Goal: Use online tool/utility: Utilize a website feature to perform a specific function

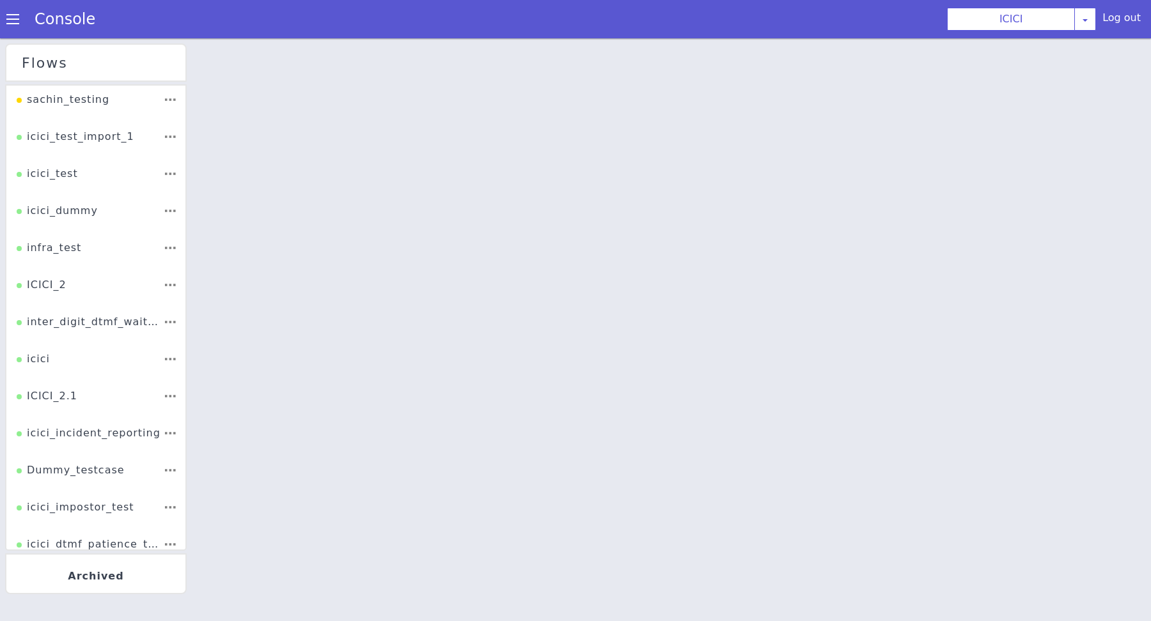
scroll to position [3, 0]
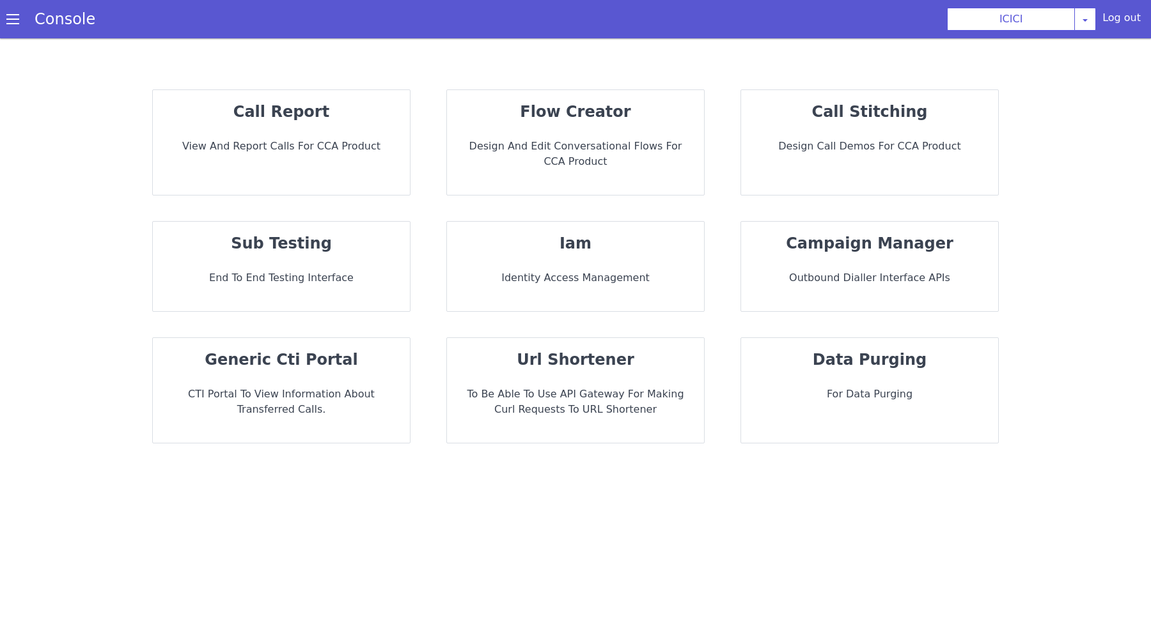
click at [625, 129] on div "flow creator Design and Edit Conversational flows for CCA Product" at bounding box center [575, 142] width 257 height 105
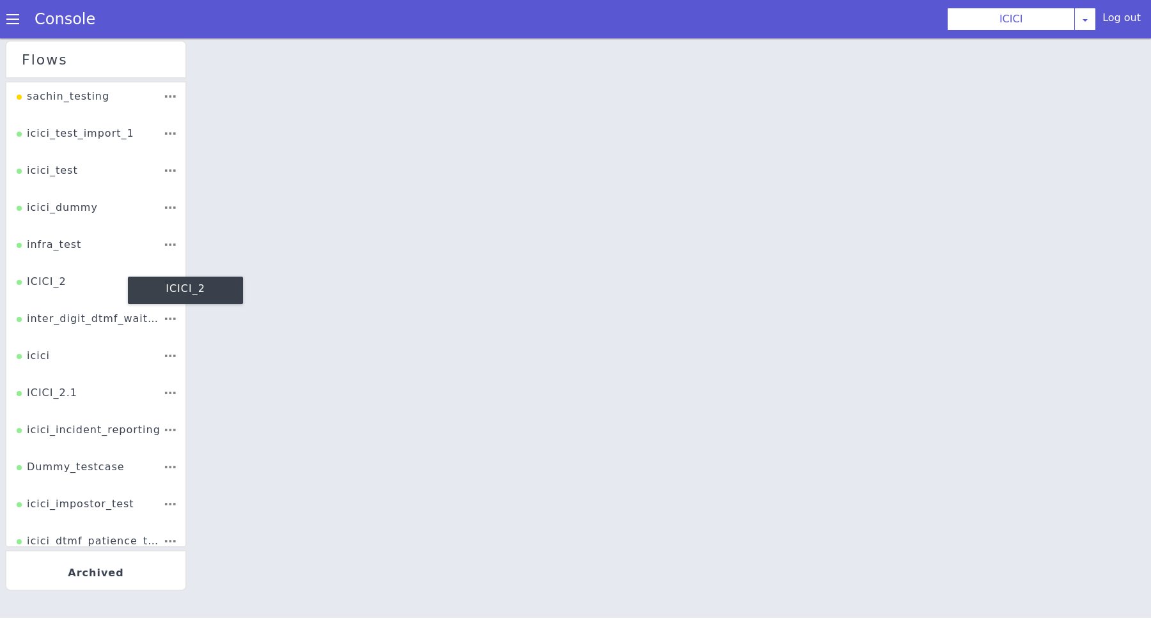
click at [64, 283] on div "ICICI_2" at bounding box center [42, 286] width 50 height 24
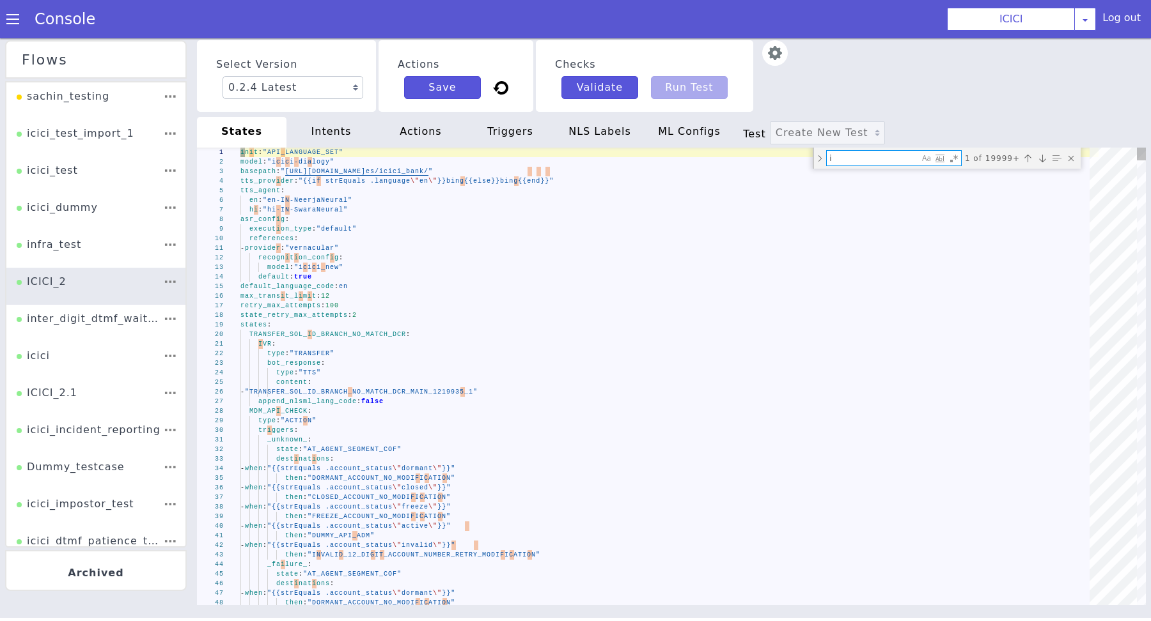
type textarea "in"
type textarea "triggers: _failure_: state: "AT_AGENT_SEGMENT_COF" destinations: - when: "{{not…"
type textarea "ind"
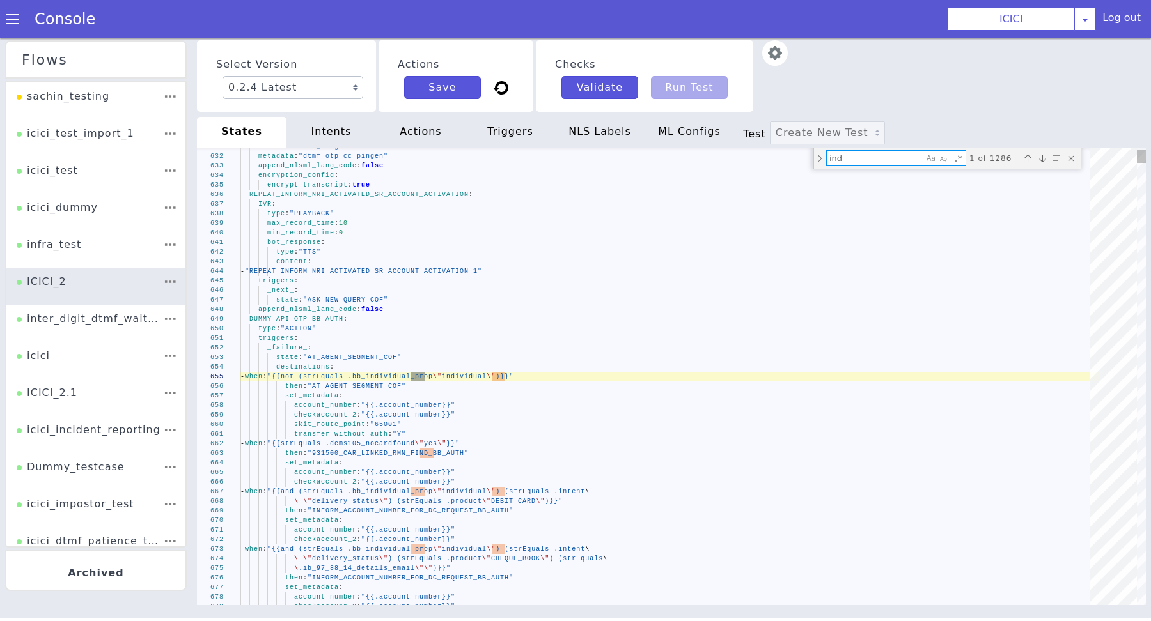
type textarea "_replacement_single_primary_yesaddon_addonblocked_: state: "DUMMY_API_CC_AUTH" …"
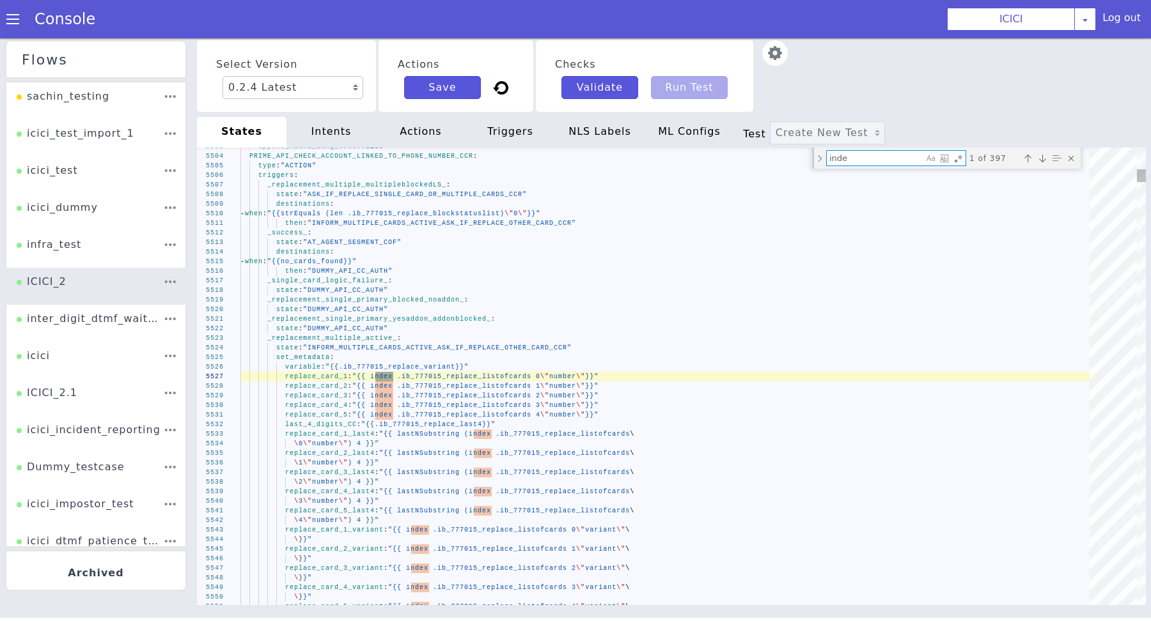
type textarea "index"
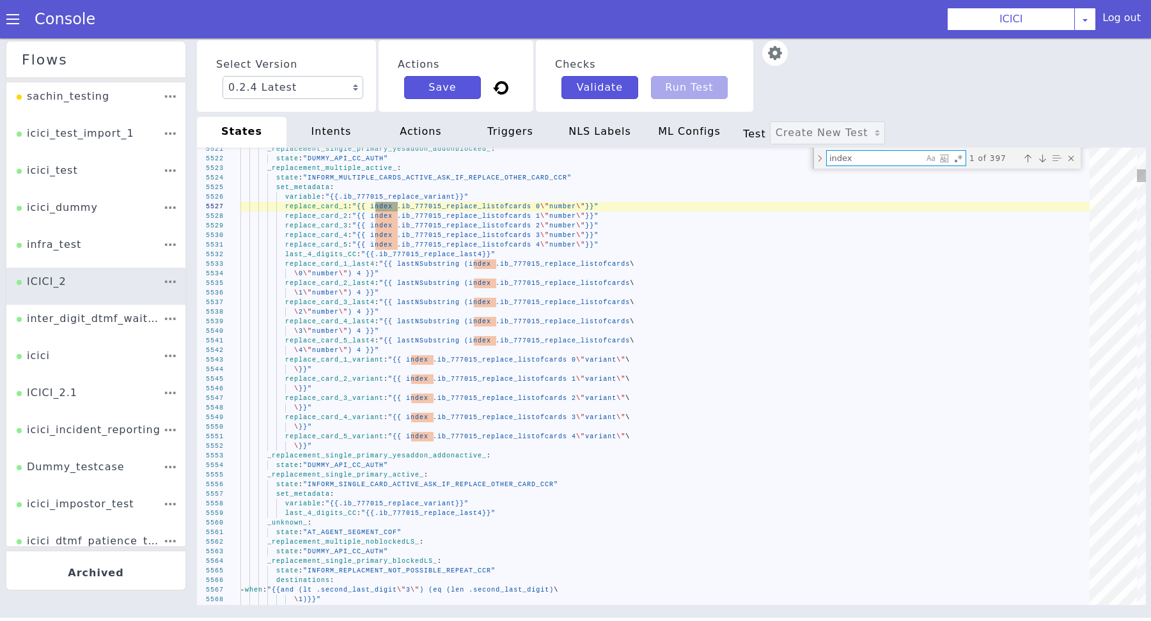
click at [852, 163] on textarea "index" at bounding box center [875, 158] width 97 height 15
type textarea "init: "API_LANGUAGE_SET" model: "icici-dialogy" basepath: "[URL][DOMAIN_NAME]" …"
type textarea "c"
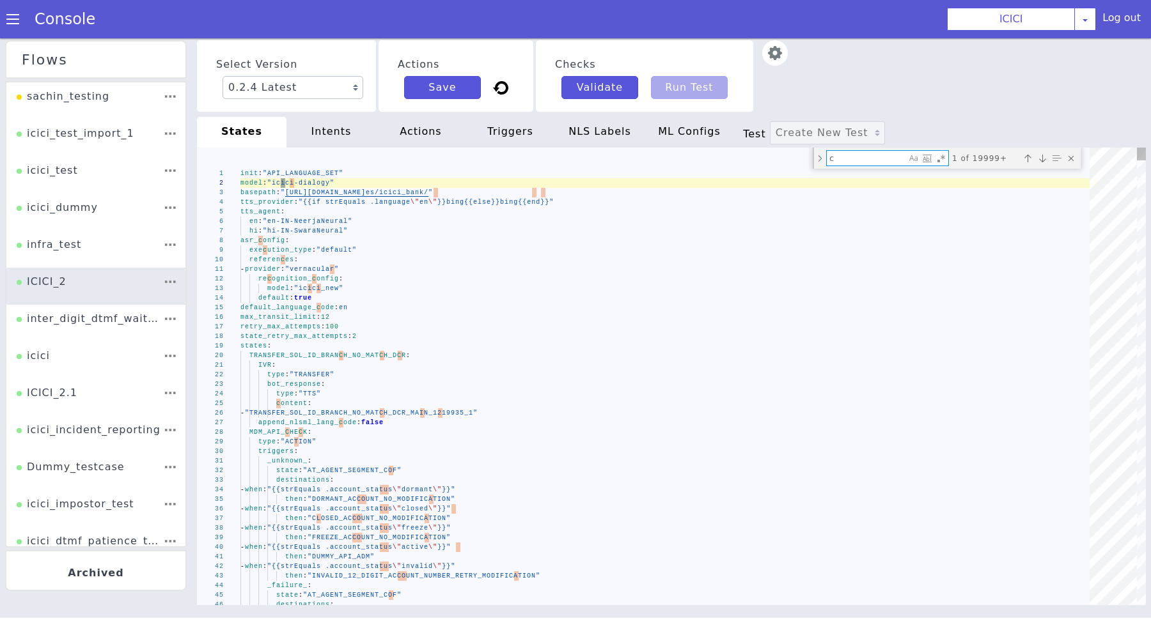
type textarea "_unknown_: state: "AT_AGENT_SEGMENT_COF" destinations: - when: "{{strEquals .ac…"
type textarea "ca"
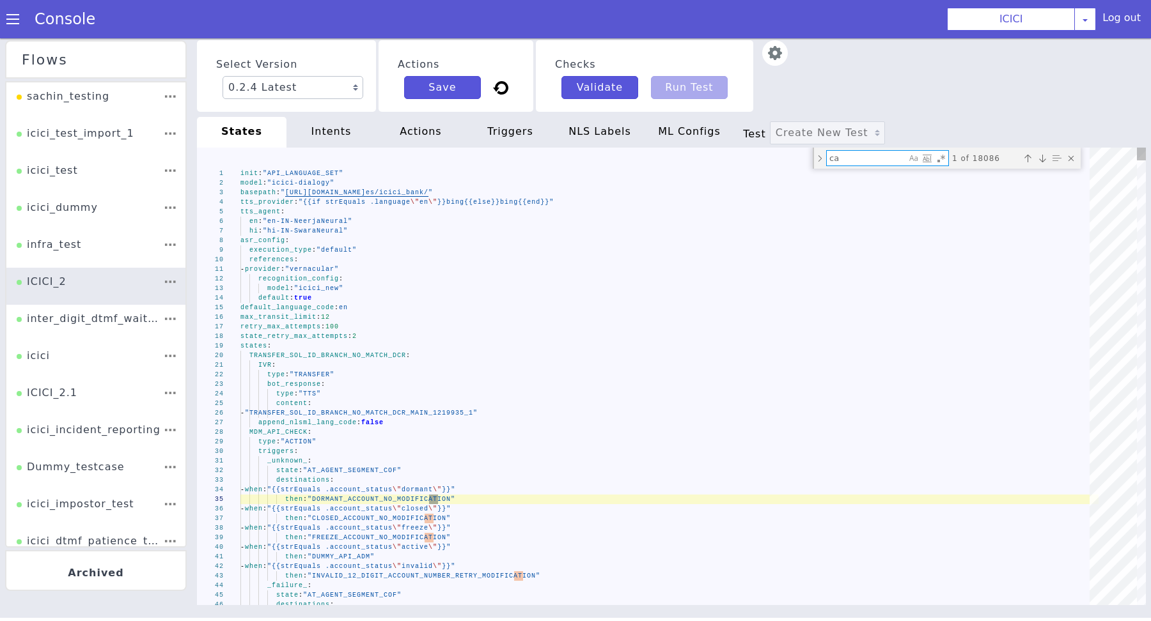
type textarea "content: - "INSTRUCTION_DC_1_1" triggers: _next_: state: "ENTER_12_OR_16_DIGIT_…"
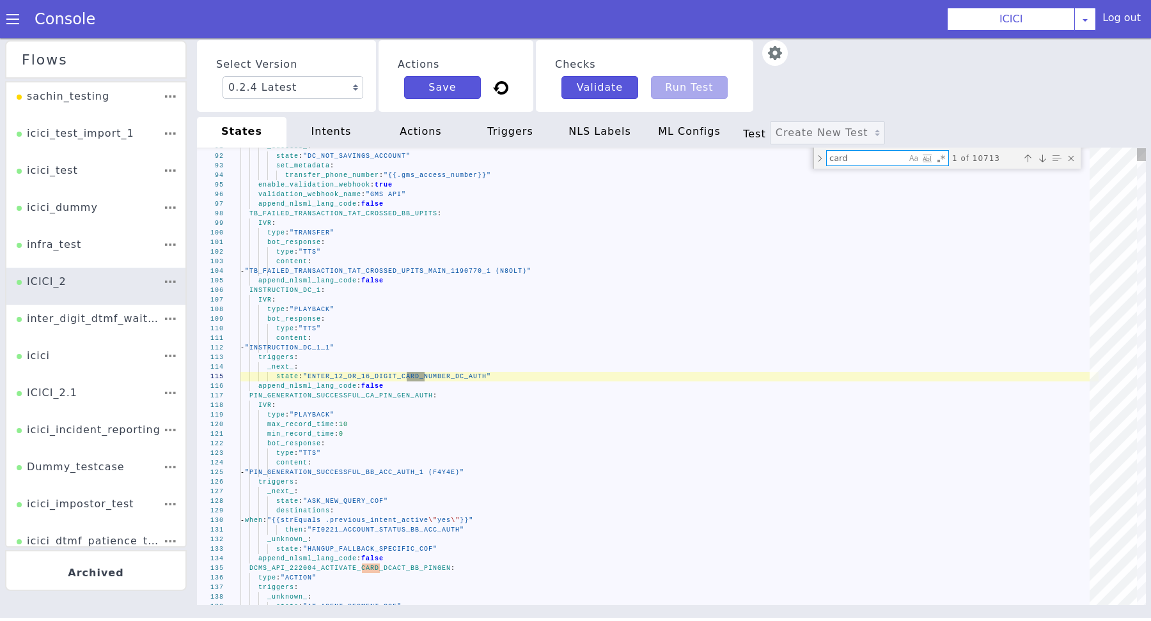
type textarea "cards"
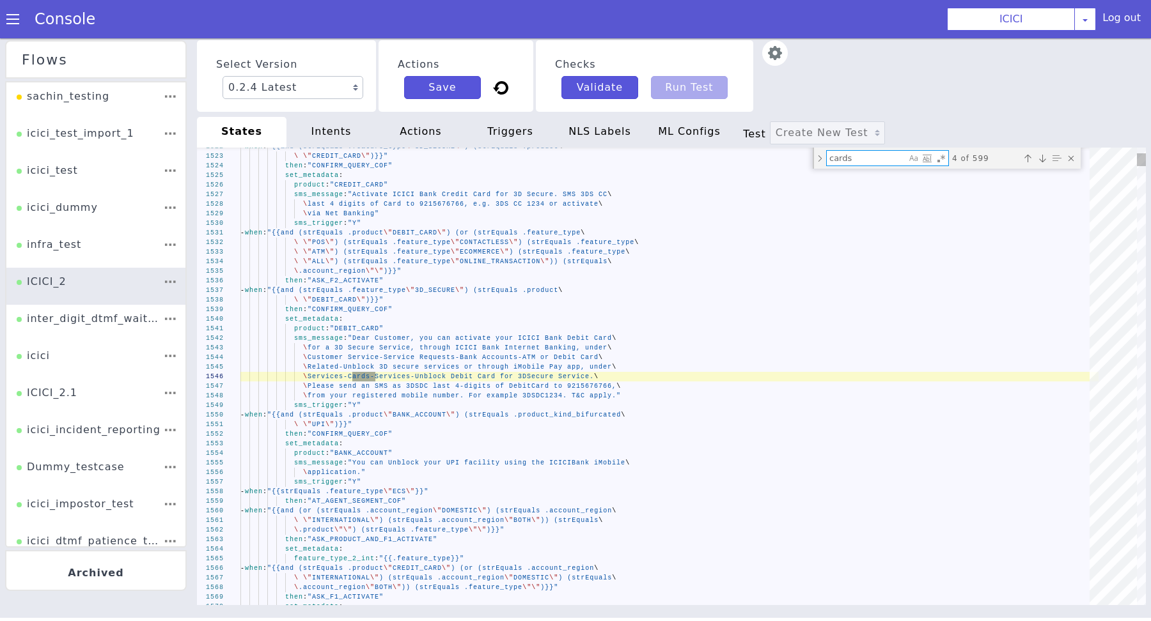
type textarea "card_number: "{{(index (unmarshal .cards) 0).debit_card_number}}" expiry_date: …"
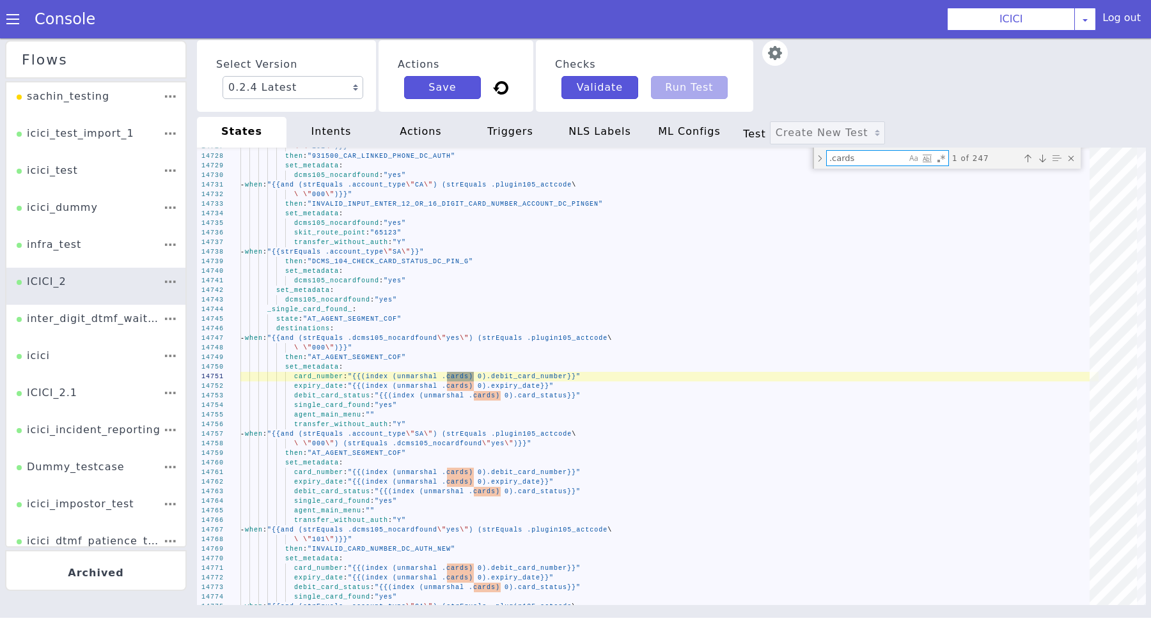
type textarea ".cards"
click at [778, 56] on img at bounding box center [775, 53] width 26 height 26
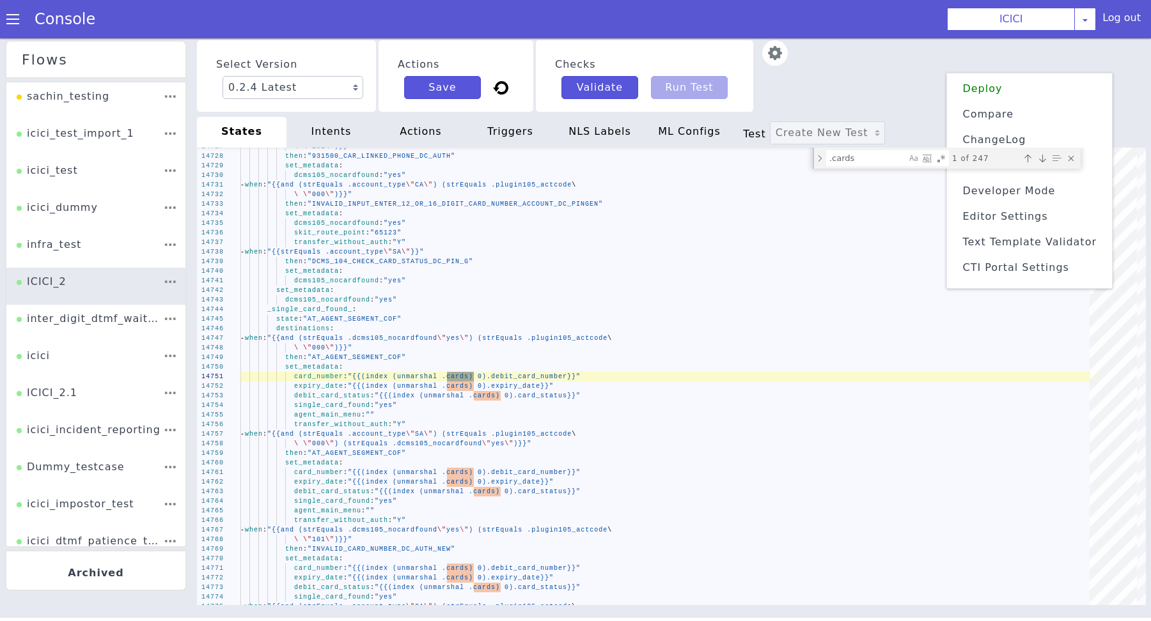
click at [1002, 238] on span "Text Template Validator" at bounding box center [1029, 242] width 134 height 12
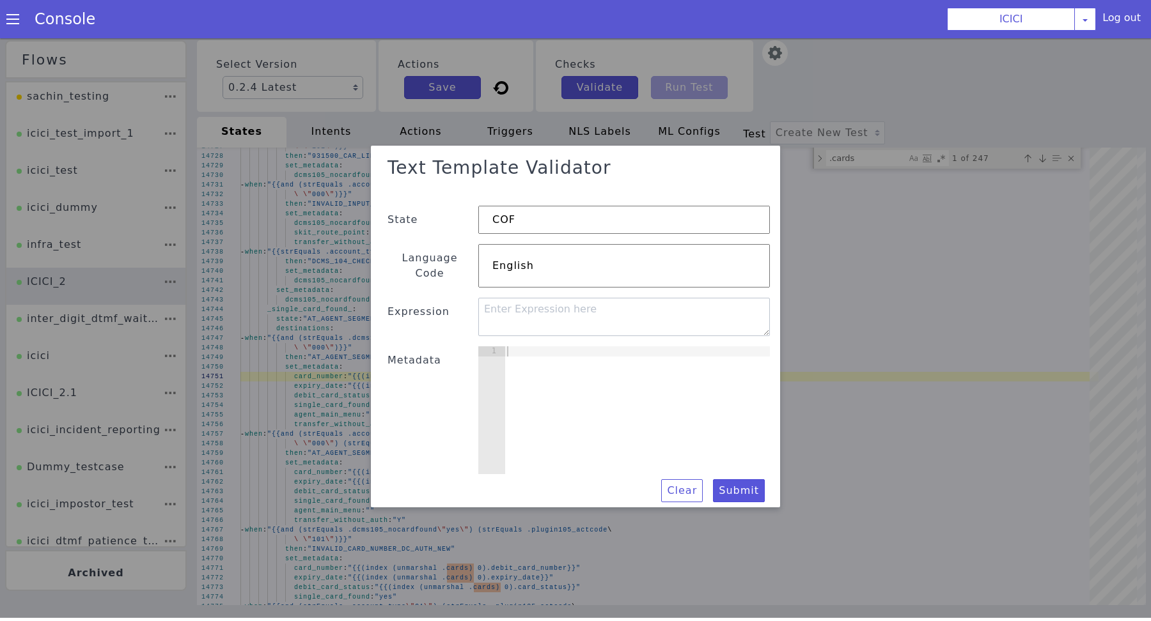
click at [648, 377] on div at bounding box center [529, 432] width 267 height 304
paste textarea "}"
type textarea "}"
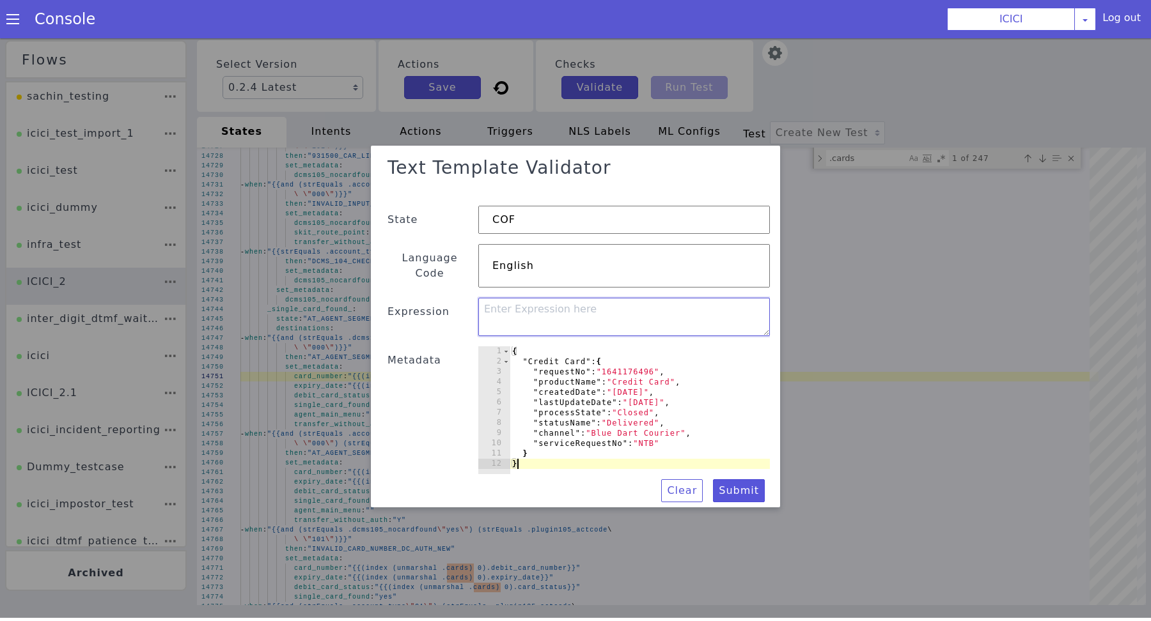
click at [607, 318] on textarea at bounding box center [624, 320] width 292 height 38
type textarea "{{index ."
click at [530, 355] on div "{ "Credit Card" : { "requestNo" : "1641176496" , "productName" : "Credit Card" …" at bounding box center [640, 423] width 260 height 148
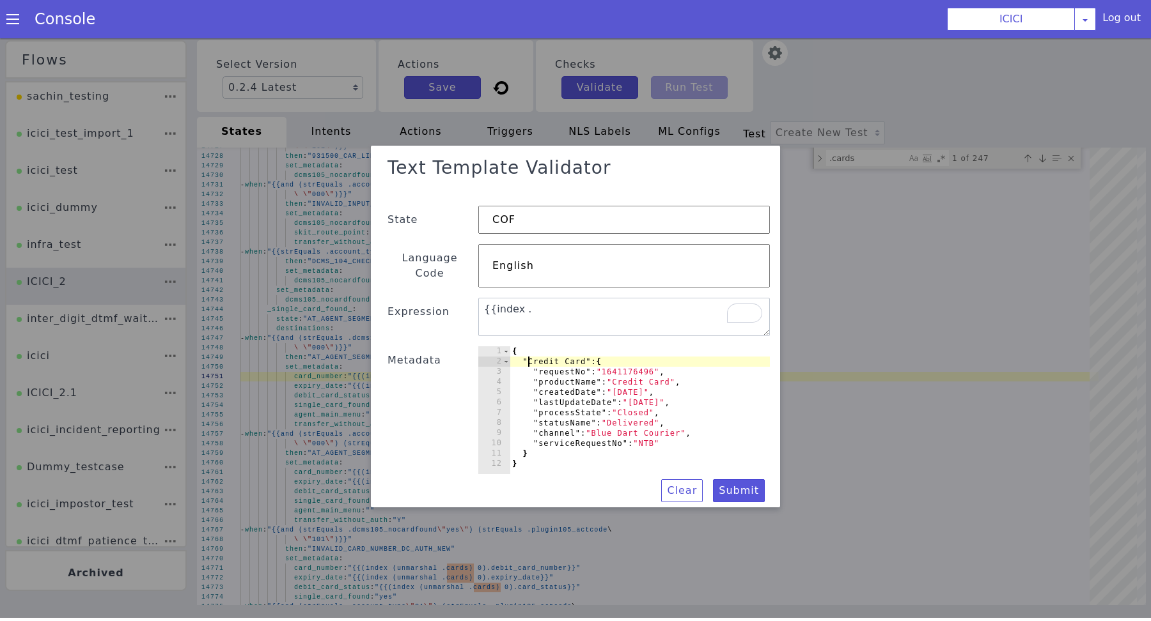
type textarea "{"
type textarea "product: "Credit Card","
click at [561, 308] on textarea "{{index ." at bounding box center [624, 320] width 292 height 38
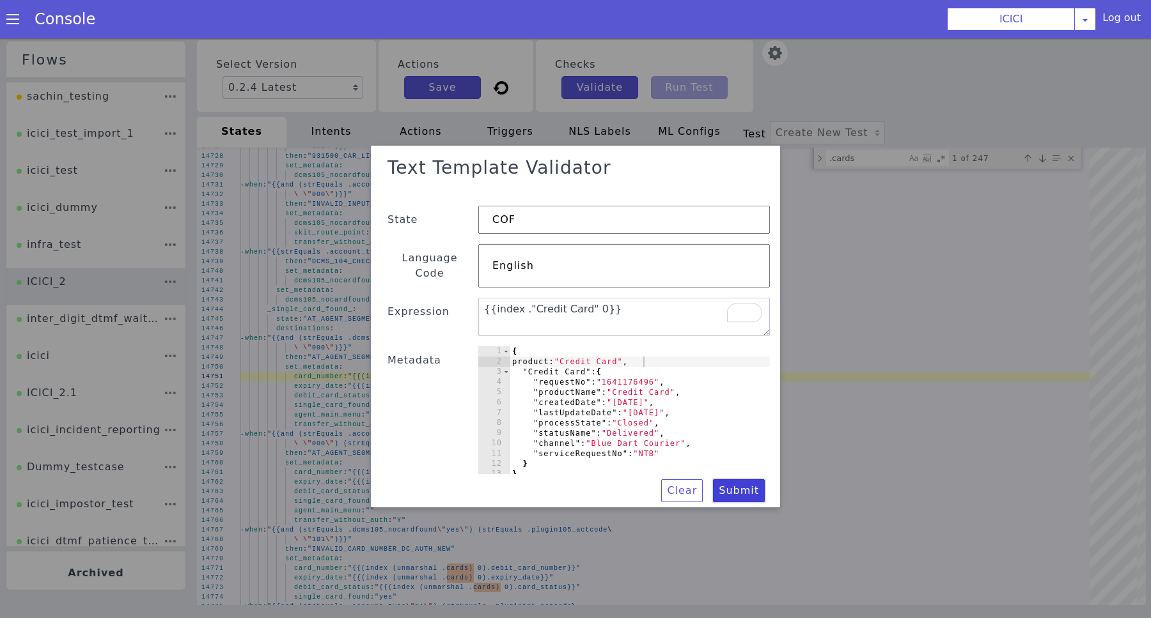
click at [744, 487] on button "Submit" at bounding box center [739, 493] width 52 height 23
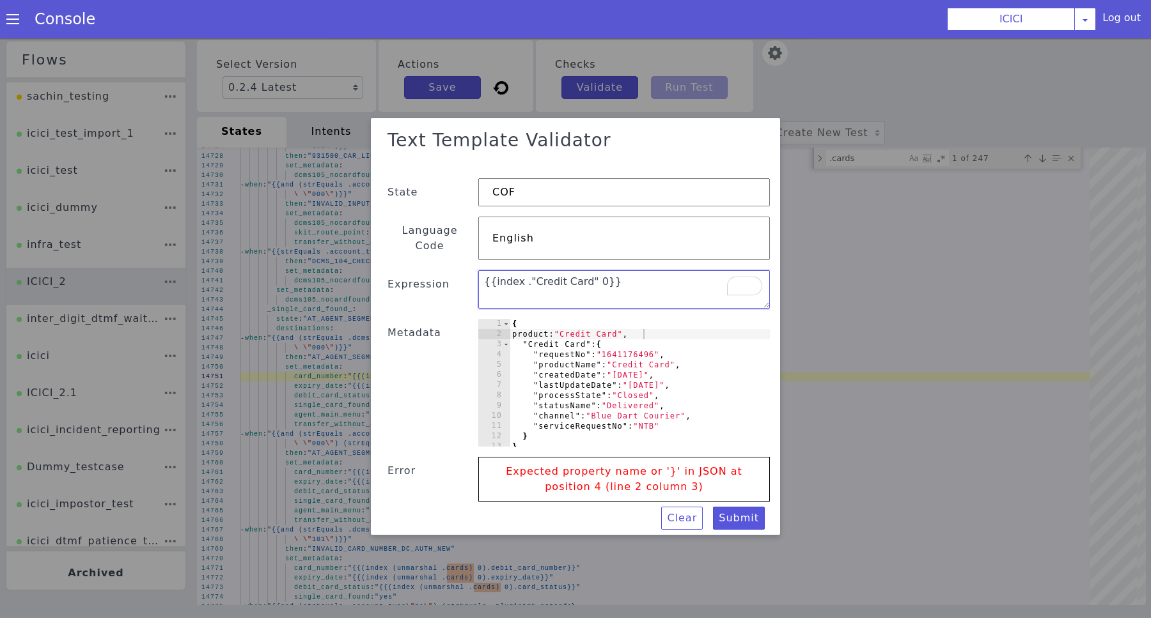
click at [529, 286] on textarea "{{index ."Credit Card" 0}}" at bounding box center [624, 292] width 292 height 38
click at [527, 283] on textarea "{{index ."Credit Card" 0}}" at bounding box center [624, 292] width 292 height 38
click at [526, 276] on textarea "{{index ."Credit Card" 0}}" at bounding box center [624, 292] width 292 height 38
click at [735, 511] on button "Submit" at bounding box center [739, 521] width 52 height 23
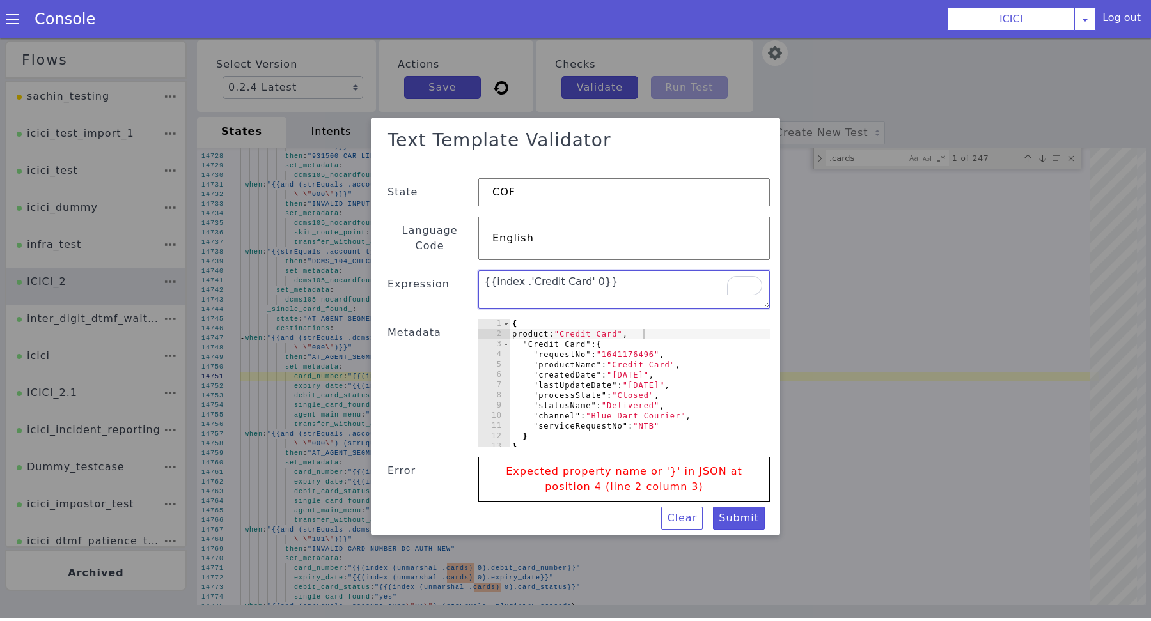
click at [675, 286] on textarea "{{index .'Credit Card' 0}}" at bounding box center [624, 292] width 292 height 38
click at [747, 519] on button "Submit" at bounding box center [739, 521] width 52 height 23
click at [673, 290] on textarea "index .'Credit Card' 0" at bounding box center [624, 292] width 292 height 38
type textarea "i"
click at [736, 510] on button "Submit" at bounding box center [739, 521] width 52 height 23
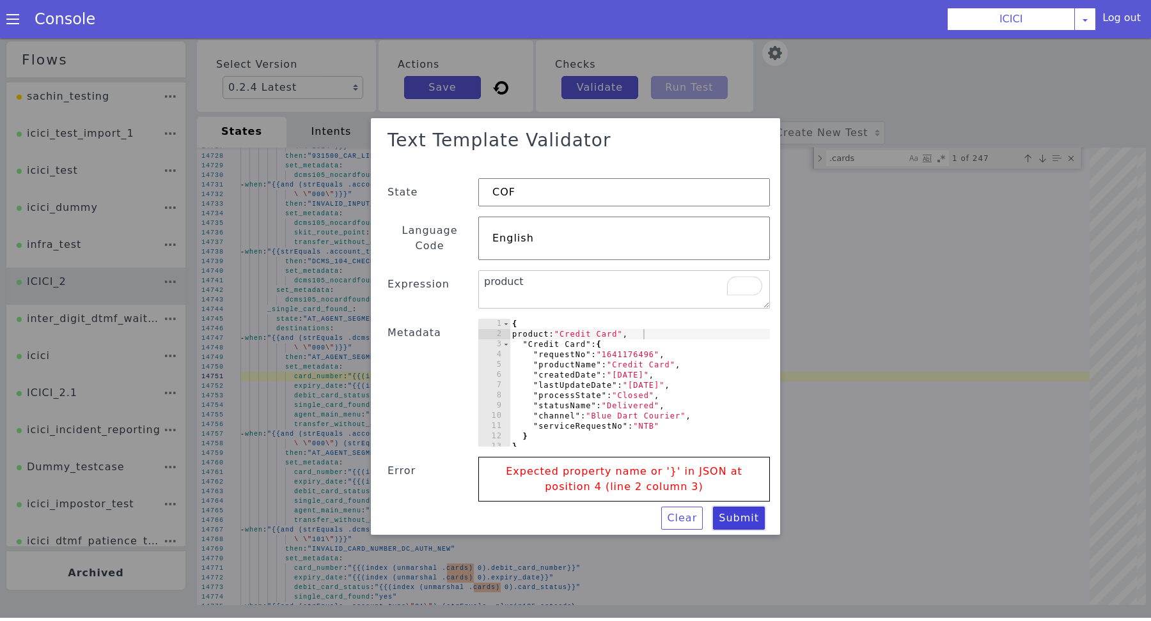
click at [736, 510] on button "Submit" at bounding box center [739, 521] width 52 height 23
click at [597, 280] on textarea "product" at bounding box center [624, 292] width 292 height 38
click at [734, 510] on button "Submit" at bounding box center [739, 521] width 52 height 23
click at [593, 286] on textarea "{{product}}" at bounding box center [624, 292] width 292 height 38
type textarea "{{.product}}"
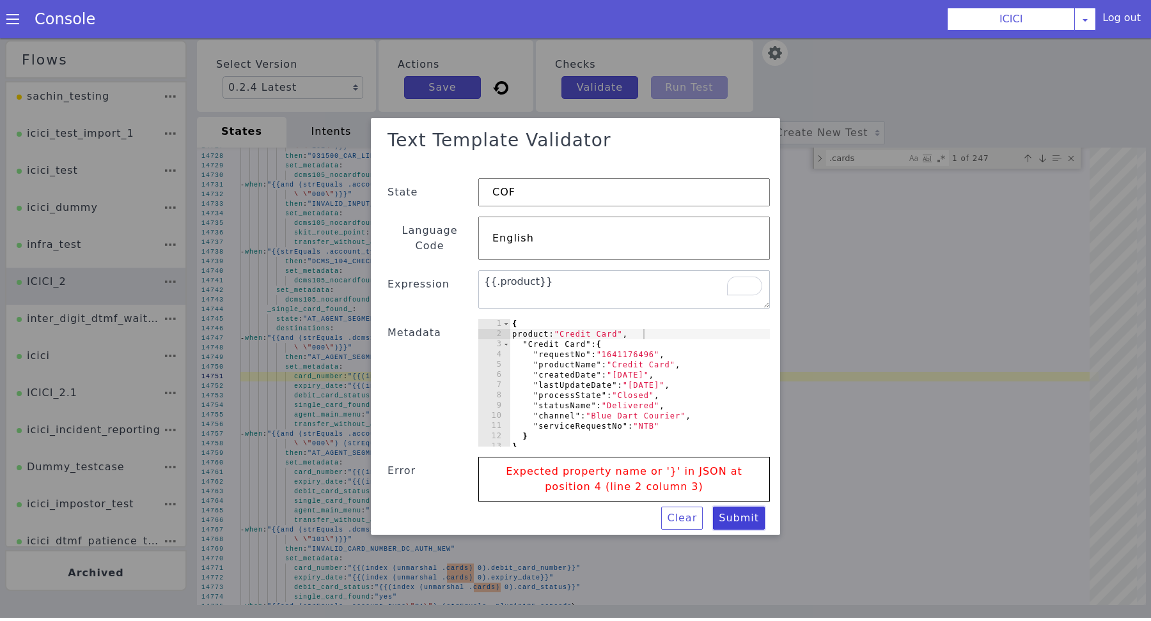
click at [730, 510] on button "Submit" at bounding box center [739, 521] width 52 height 23
click at [707, 377] on div "{ product: "Credit Card" , "Credit Card" : { "requestNo" : "1641176496" , "prod…" at bounding box center [640, 396] width 260 height 148
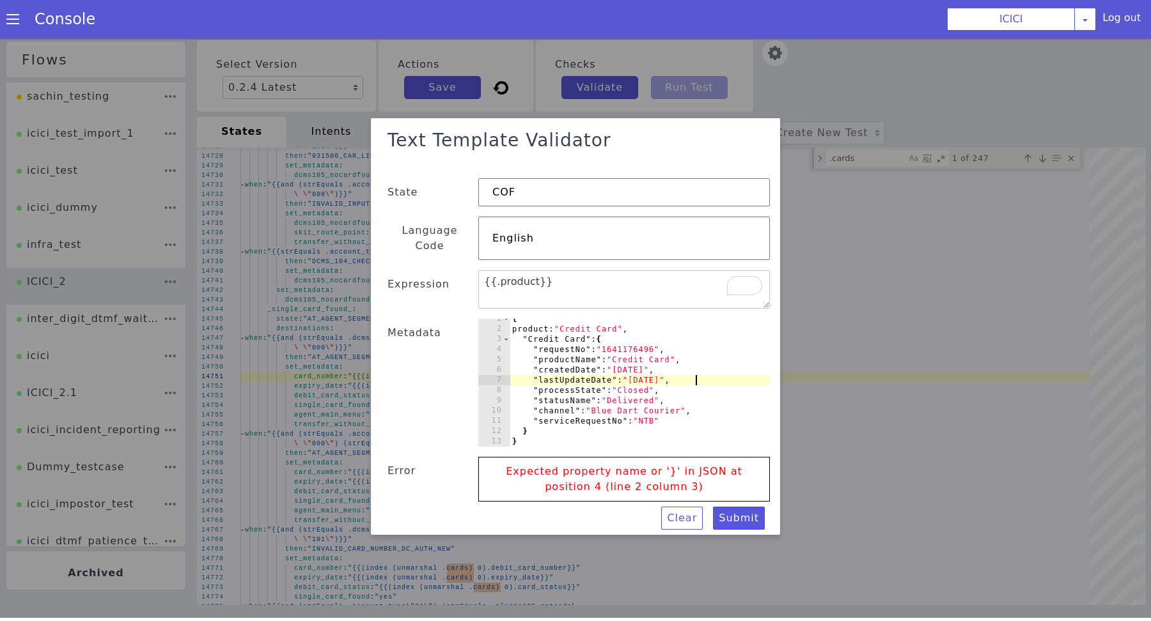
scroll to position [2, 0]
click at [678, 430] on div "{ product: "Credit Card" , "Credit Card" : { "requestNo" : "1641176496" , "prod…" at bounding box center [640, 389] width 260 height 148
type textarea "}"
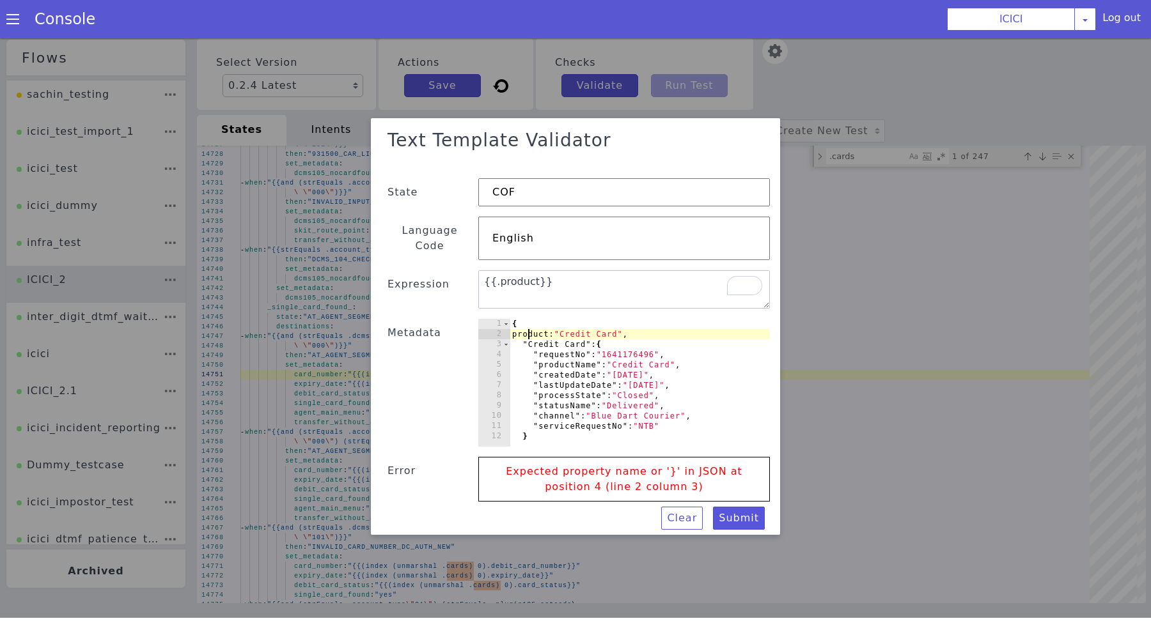
type textarea "{"
click at [746, 508] on button "Submit" at bounding box center [739, 519] width 52 height 23
click at [701, 320] on div "product: "Credit Card" , "Credit Card" : { "requestNo" : "1641176496" , "produc…" at bounding box center [640, 394] width 260 height 148
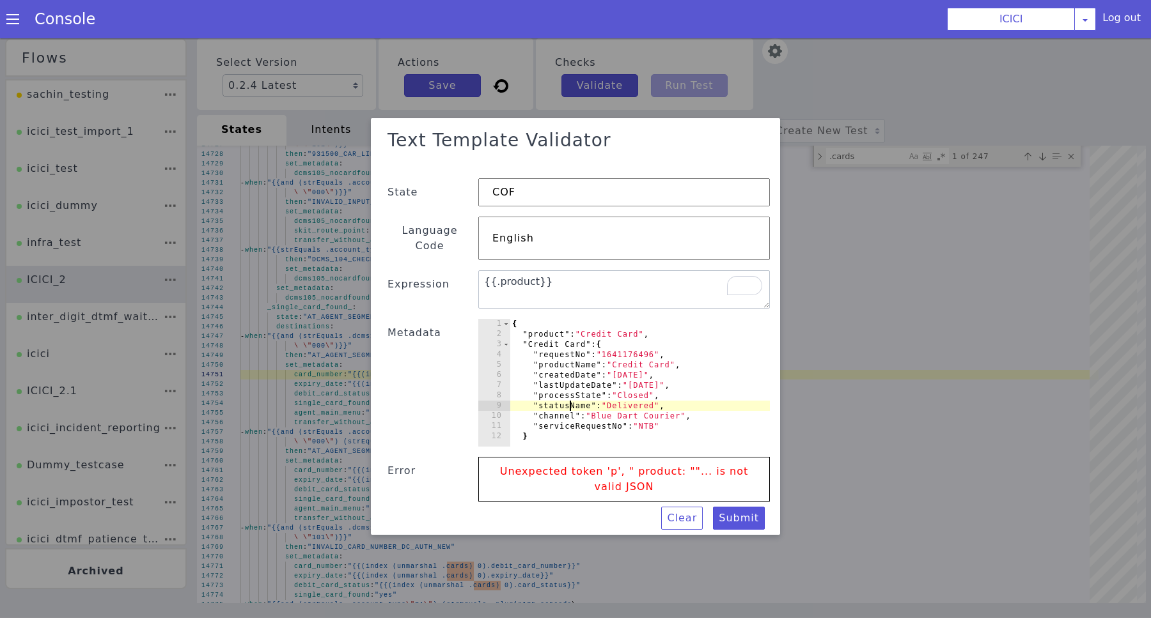
type textarea "}"
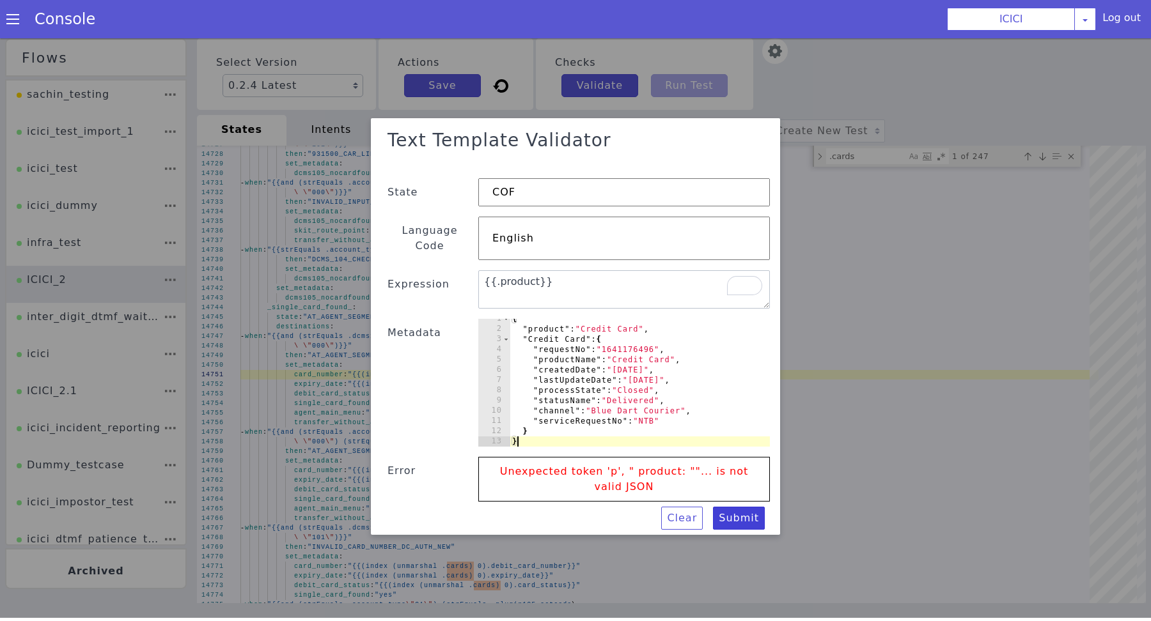
type textarea "}"
click at [740, 508] on button "Submit" at bounding box center [739, 519] width 52 height 23
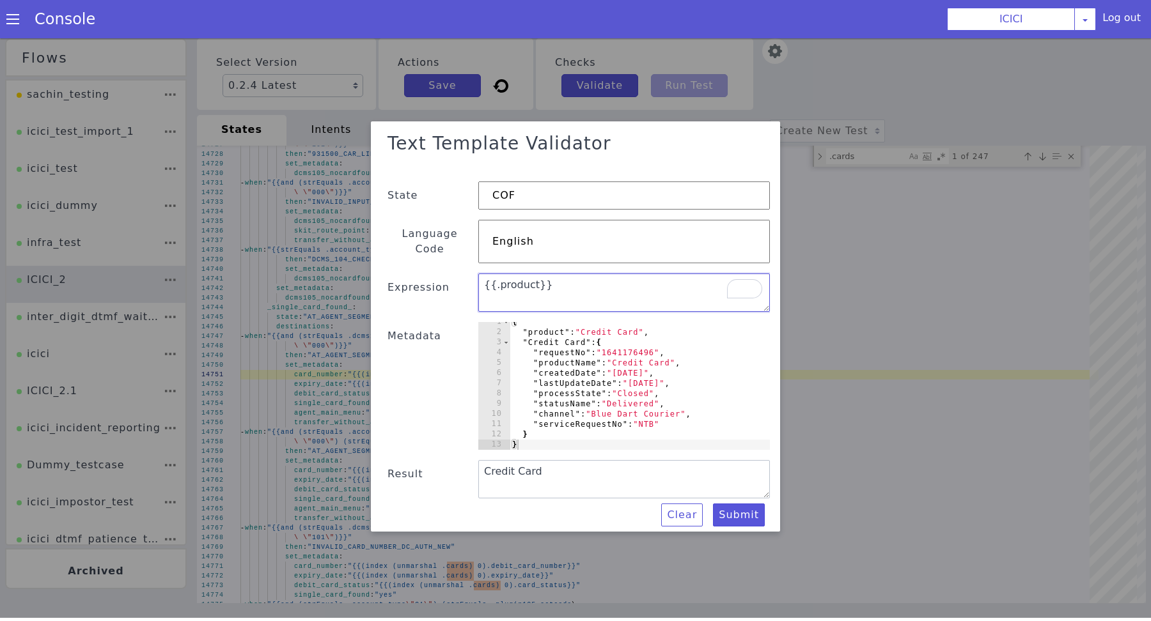
click at [622, 288] on textarea "{{.product}}" at bounding box center [624, 293] width 292 height 38
type textarea "{{."Credit Card"}}"
click at [735, 513] on button "Submit" at bounding box center [739, 515] width 52 height 23
type textarea "{{."Credit Card"}}"
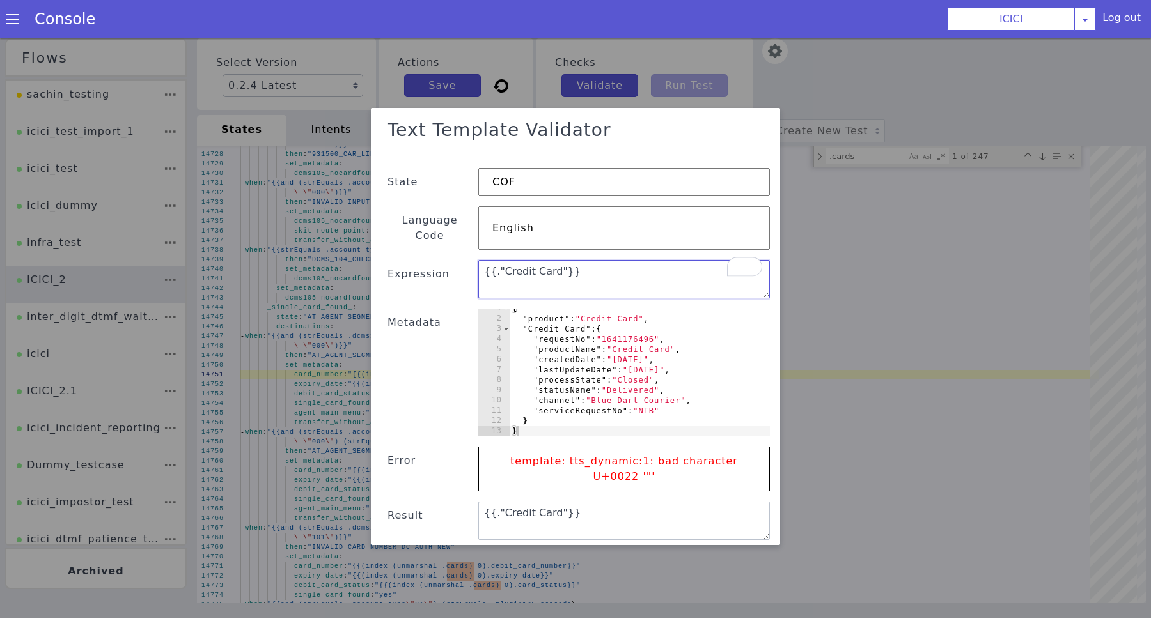
click at [519, 269] on textarea "{{."Credit Card"}}" at bounding box center [624, 280] width 292 height 38
click at [497, 261] on textarea "{{."Credit Card"}}" at bounding box center [624, 280] width 292 height 38
type textarea "{{.'Credit Card'}}"
click at [744, 546] on button "Submit" at bounding box center [739, 557] width 52 height 23
type textarea "{{.'Credit Card'}}"
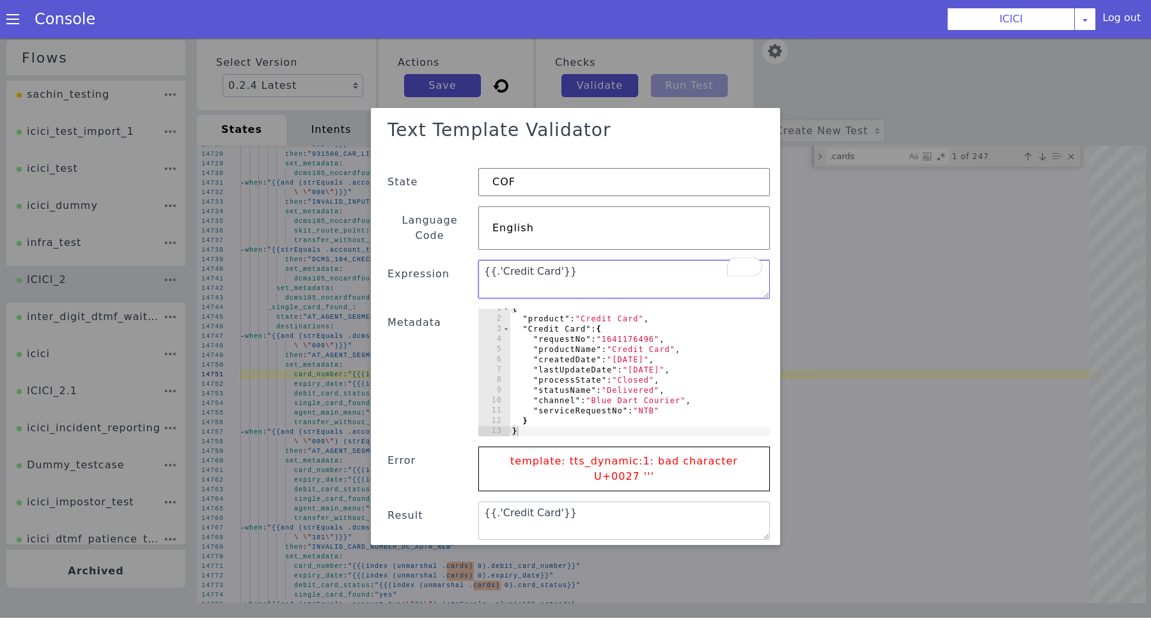
click at [496, 256] on textarea "{{.'Credit Card'}}" at bounding box center [626, 283] width 293 height 56
click at [553, 261] on textarea "{{.Credit Card'}}" at bounding box center [624, 280] width 292 height 38
type textarea "{{.Credit Card}}"
click at [732, 546] on button "Submit" at bounding box center [739, 557] width 52 height 23
type textarea "{{.Credit Card}}"
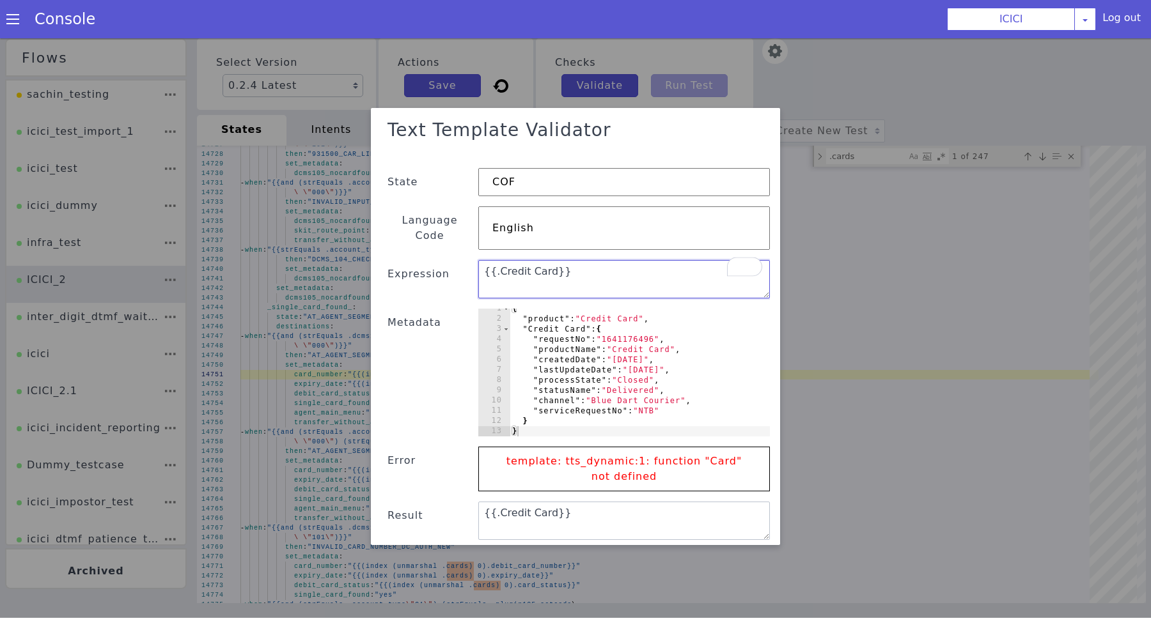
click at [500, 262] on textarea "{{.Credit Card}}" at bounding box center [628, 285] width 294 height 68
type textarea "{{.(Credit Card)}}"
click at [742, 559] on button "Submit" at bounding box center [715, 573] width 54 height 28
type textarea "{{.(Credit Card)}}"
click at [501, 261] on textarea "{{.(Credit Card)}}" at bounding box center [624, 280] width 292 height 38
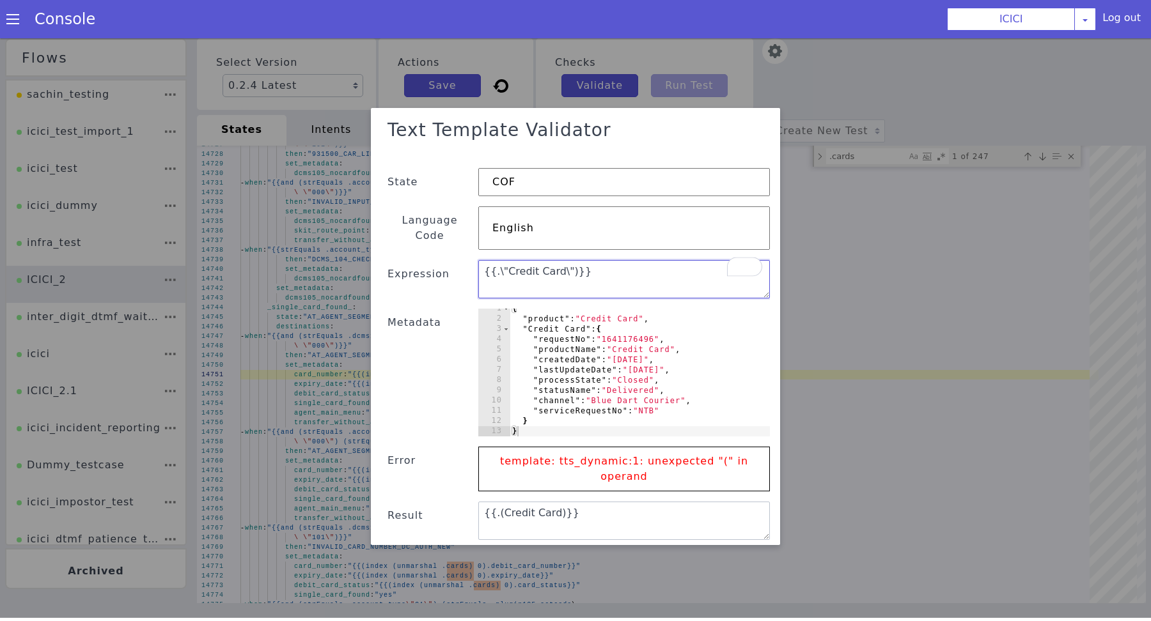
type textarea "{{.\"Credit Card\")}}"
click at [746, 546] on button "Submit" at bounding box center [739, 557] width 52 height 23
type textarea "{{.\"Credit Card\")}}"
click at [554, 261] on textarea "{{.\"Credit Card\")}}" at bounding box center [624, 280] width 292 height 38
type textarea "{{unmarshal .product)}}"
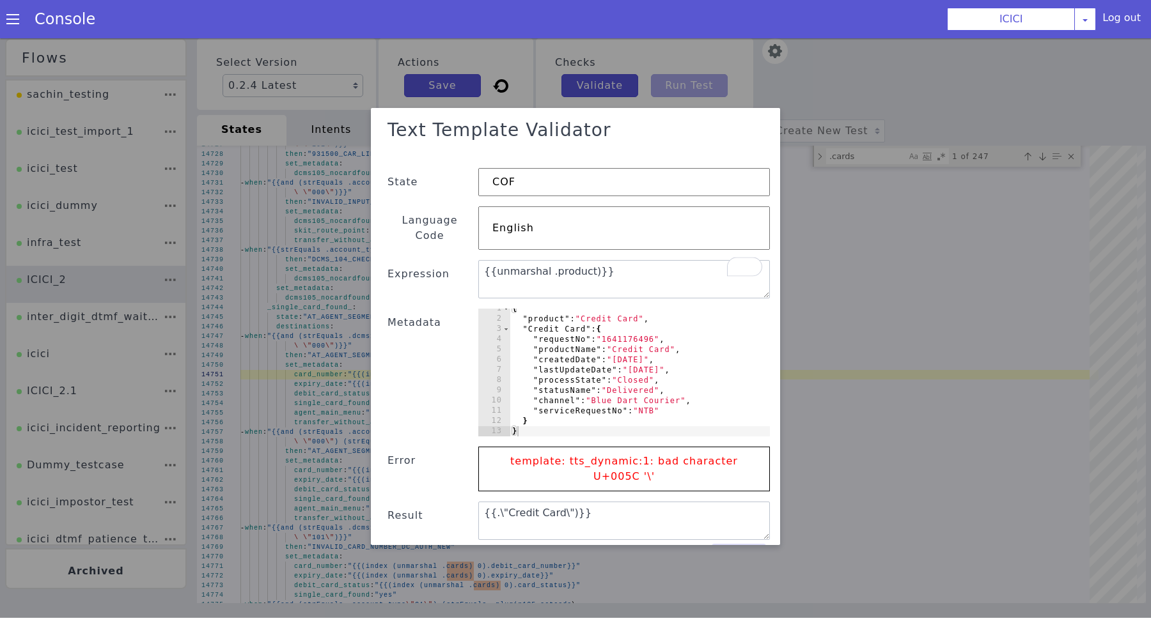
click at [748, 546] on button "Submit" at bounding box center [739, 557] width 52 height 23
type textarea "{{unmarshal .product)}}"
click at [627, 272] on textarea "{{unmarshal .product)}}" at bounding box center [624, 280] width 292 height 38
click at [574, 262] on textarea "{{unmarshal .product)}}" at bounding box center [624, 280] width 292 height 38
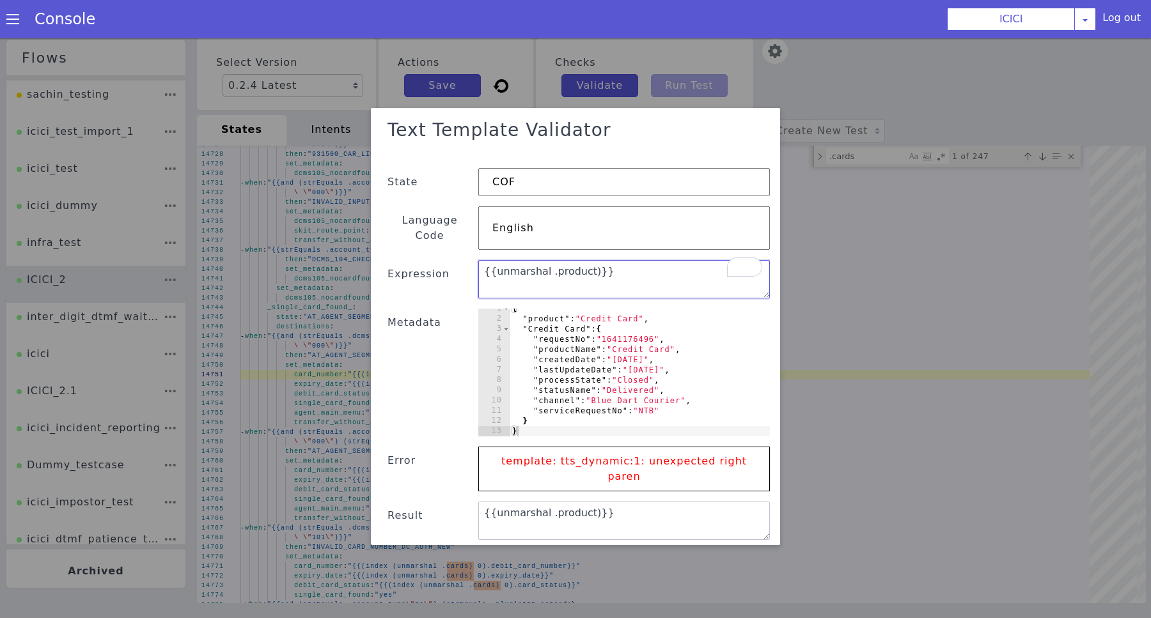
click at [574, 262] on textarea "{{unmarshal .product)}}" at bounding box center [624, 280] width 292 height 38
click at [609, 343] on div "{ "product" : "Credit Card" , "Credit Card" : { "requestNo" : "1641176496" , "p…" at bounding box center [640, 378] width 260 height 148
type textarea "} }"
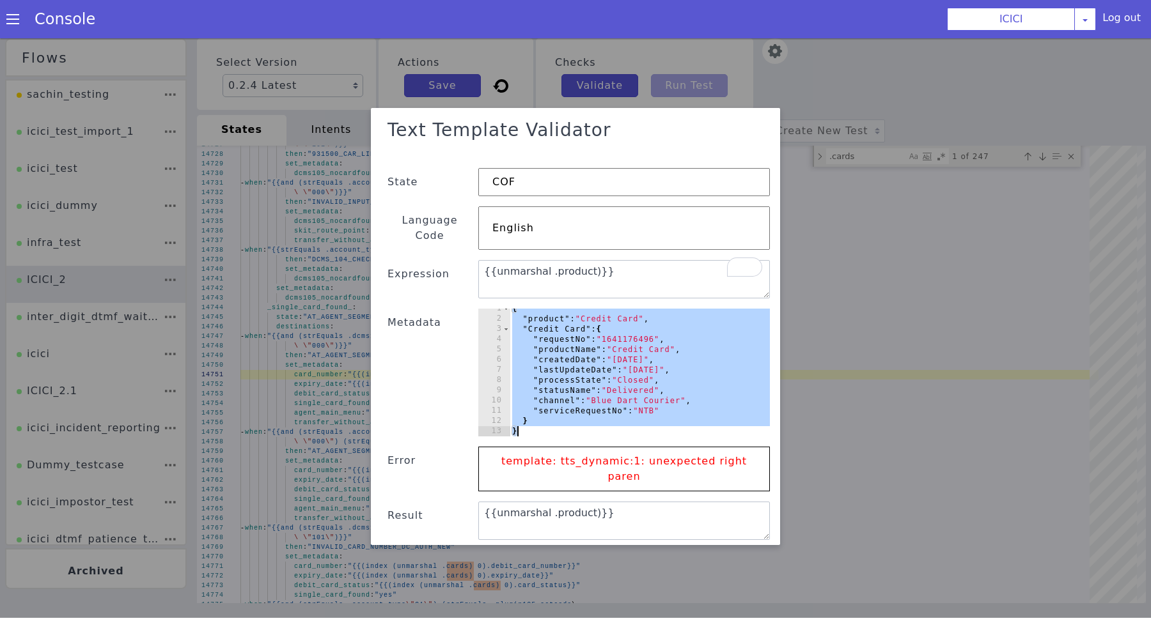
click at [820, 323] on div at bounding box center [575, 327] width 1151 height 583
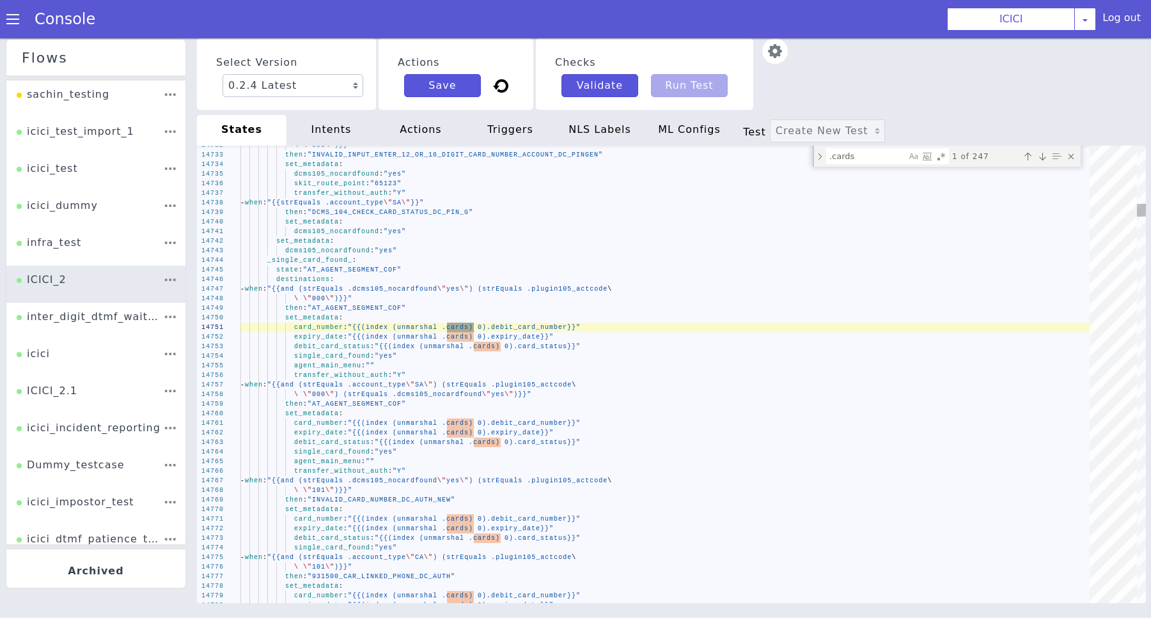
click at [884, 155] on textarea ".cards" at bounding box center [866, 156] width 79 height 15
type textarea "dc_last4_dc_pin_genflow: "{{lastNSubstring .card_number 4}}" _unknown_: state: …"
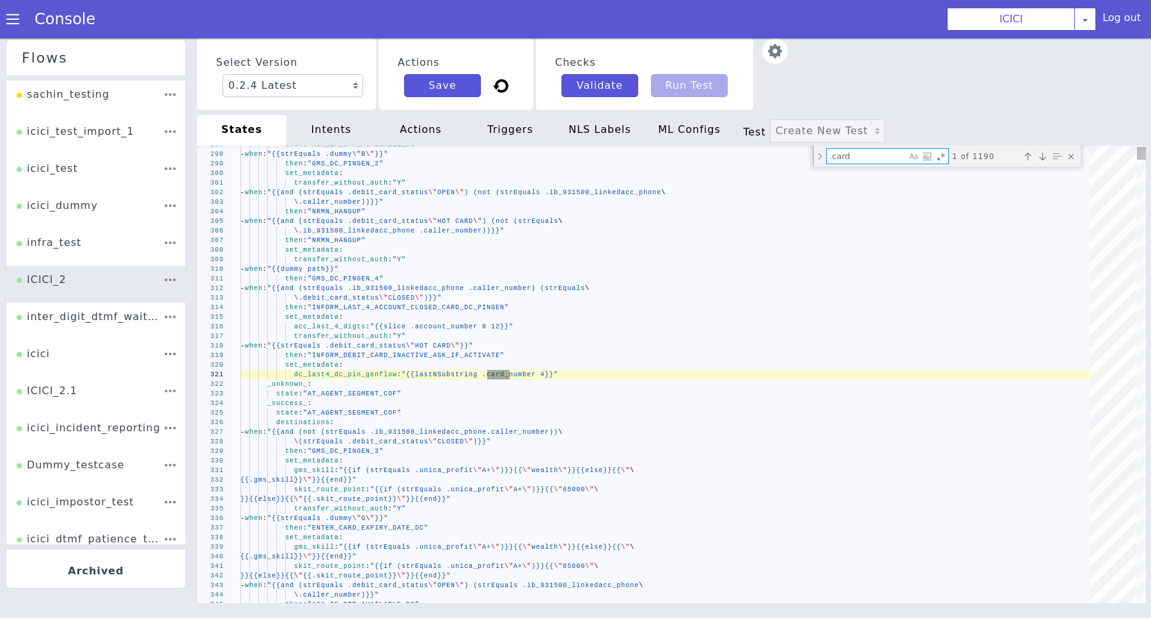
type textarea ".car"
type textarea "append_nlsml_lang_code: false UNICA_CHECK_DC_PIN_GEN: type: "ACTION" triggers: …"
type textarea ".ca"
type textarea "init: "API_LANGUAGE_SET" model: "icici-dialogy" basepath: "[URL][DOMAIN_NAME]" …"
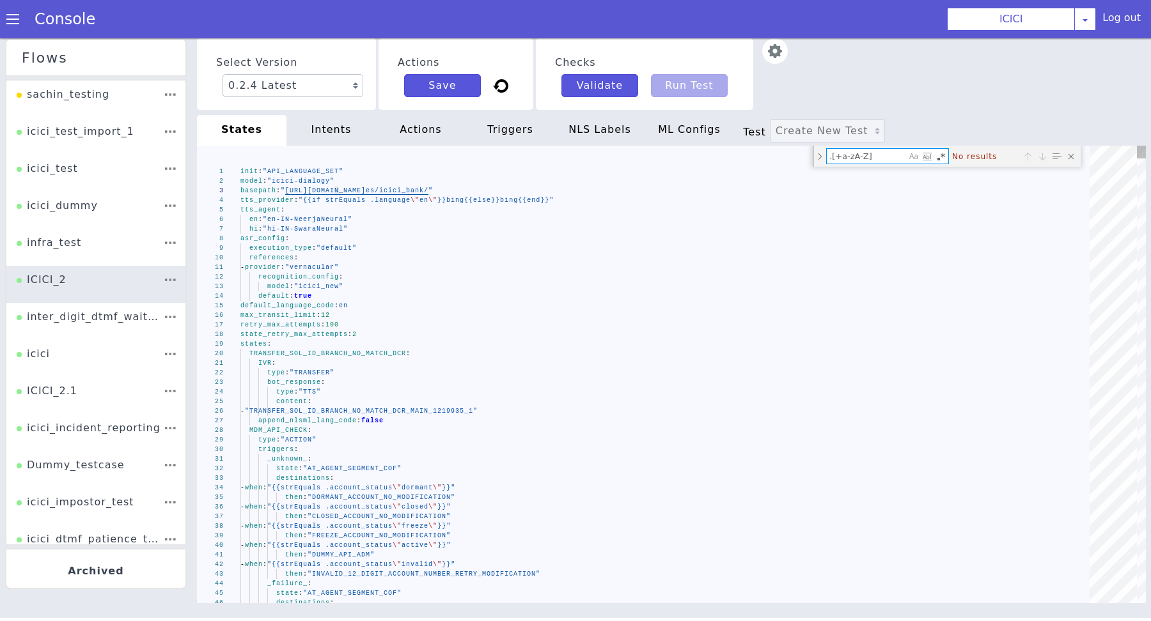
click at [940, 155] on div "Use Regular Expression (⌥⌘R)" at bounding box center [941, 156] width 13 height 13
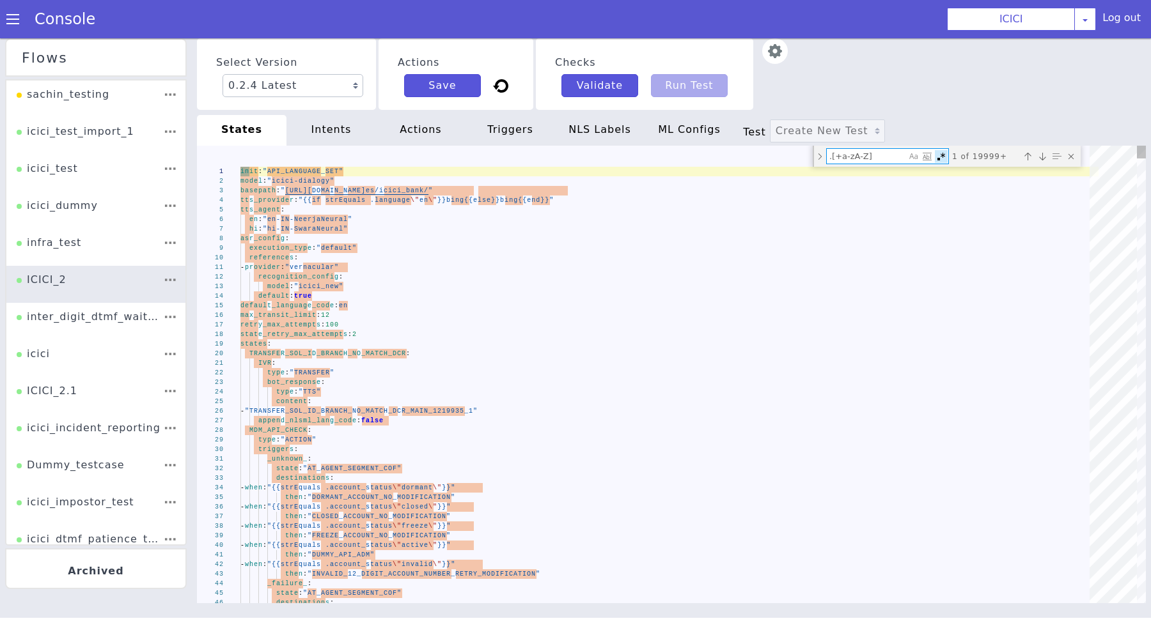
click at [892, 159] on textarea ".[+a-zA-Z]" at bounding box center [866, 156] width 79 height 15
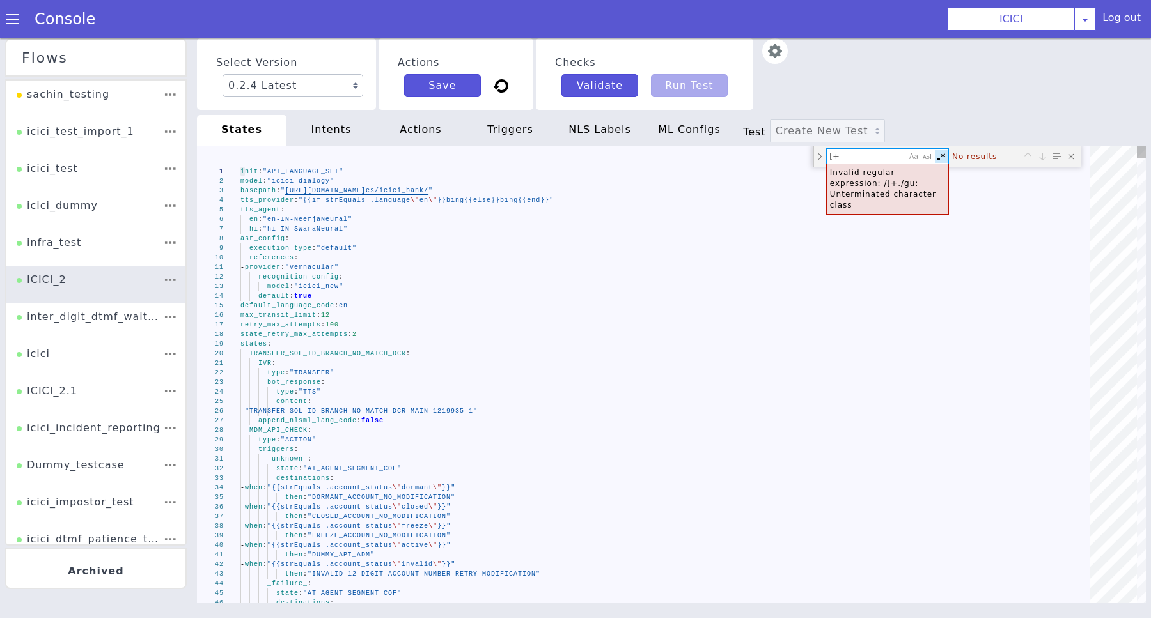
type textarea "["
click at [940, 157] on div "Use Regular Expression (⌥⌘R)" at bounding box center [941, 156] width 13 height 13
click at [923, 33] on section "Console ICICI [PERSON_NAME] Airtel DTH Pilot Airtel POC [PERSON_NAME] Blue NT A…" at bounding box center [575, 19] width 1151 height 38
